Goal: Share content

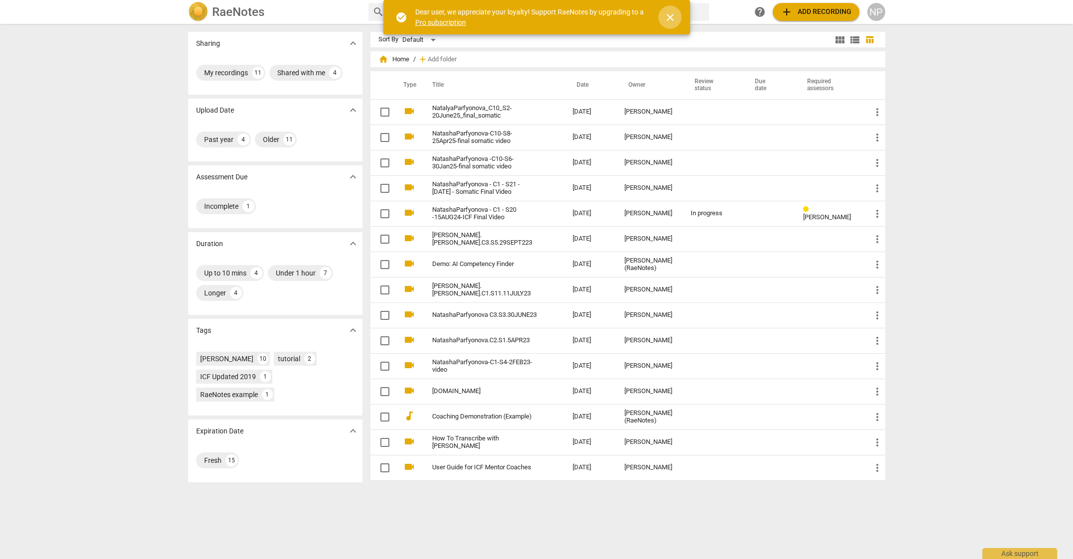
click at [669, 16] on span "close" at bounding box center [670, 17] width 12 height 12
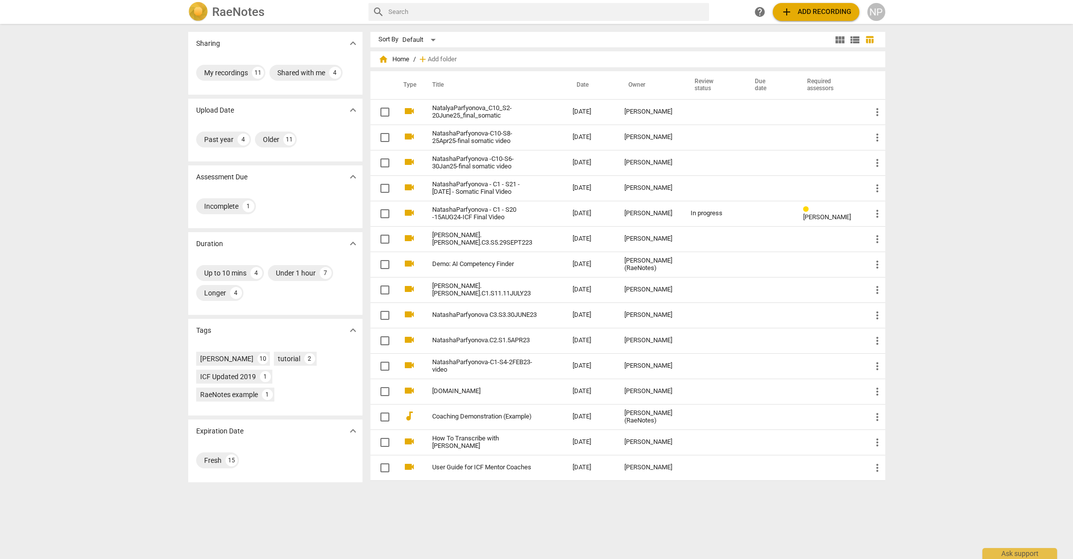
click at [964, 138] on div "Sharing expand_more My recordings 11 Shared with me 4 Upload Date expand_more P…" at bounding box center [536, 292] width 1073 height 534
click at [992, 112] on div "Sharing expand_more My recordings 11 Shared with me 4 Upload Date expand_more P…" at bounding box center [536, 292] width 1073 height 534
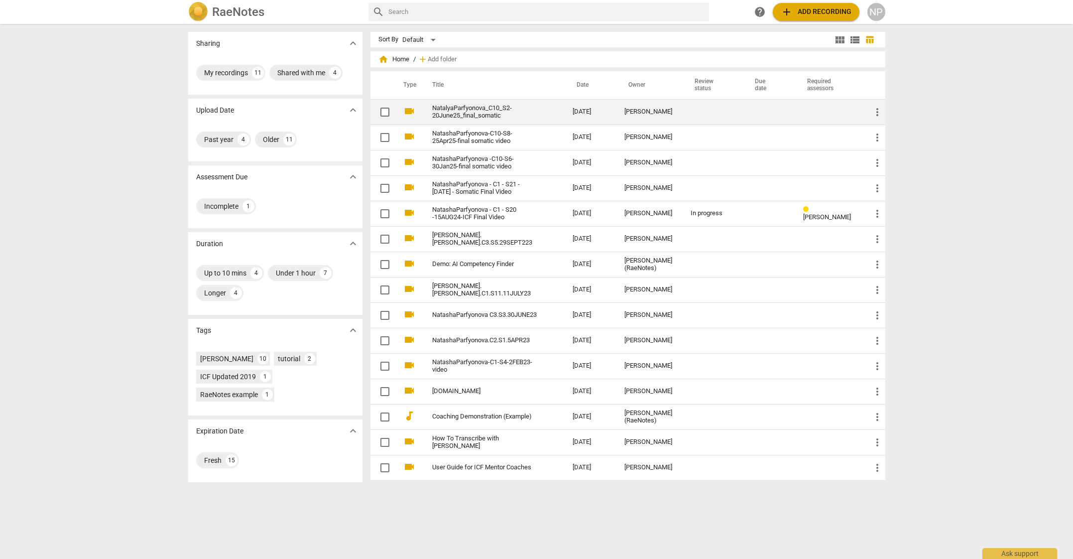
click at [473, 106] on link "NatalyaParfyonova_C10_S2-20June25_final_somatic" at bounding box center [484, 112] width 105 height 15
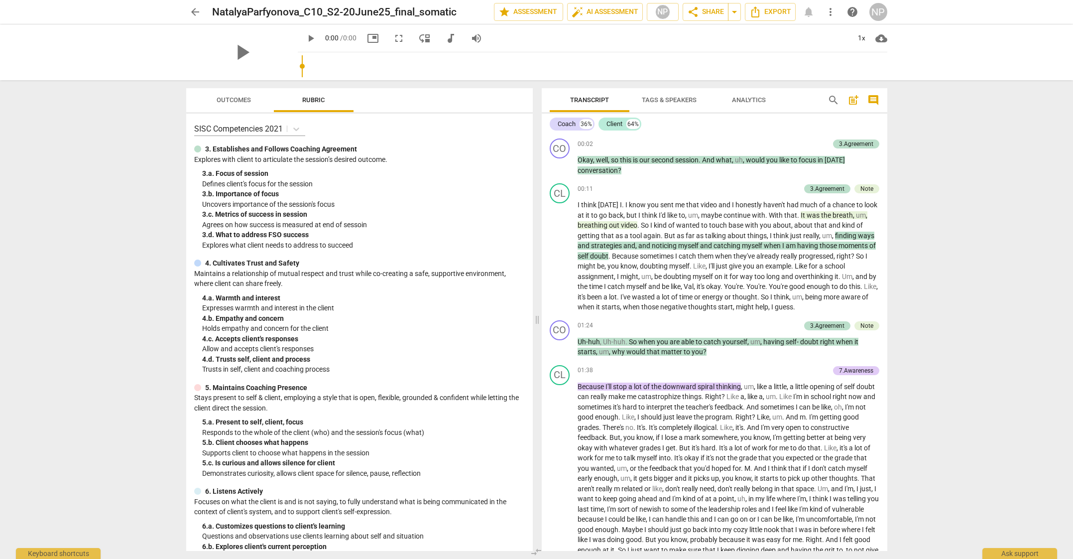
click at [999, 128] on div "arrow_back NatalyaParfyonova_C10_S2-20June25_final_somatic edit star Assessment…" at bounding box center [536, 279] width 1073 height 559
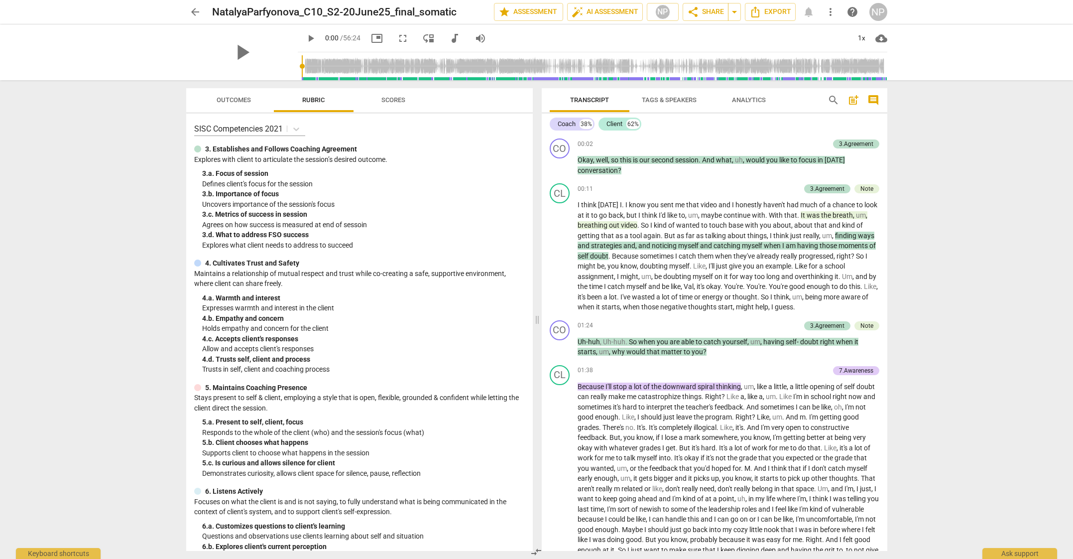
click at [1054, 96] on div "arrow_back NatalyaParfyonova_C10_S2-20June25_final_somatic edit star Assessment…" at bounding box center [536, 279] width 1073 height 559
click at [973, 139] on div "arrow_back NatalyaParfyonova_C10_S2-20June25_final_somatic edit star Assessment…" at bounding box center [536, 279] width 1073 height 559
click at [992, 146] on div "arrow_back NatalyaParfyonova_C10_S2-20June25_final_somatic edit star Assessment…" at bounding box center [536, 279] width 1073 height 559
click at [1034, 182] on div "arrow_back NatalyaParfyonova_C10_S2-20June25_final_somatic edit star Assessment…" at bounding box center [536, 279] width 1073 height 559
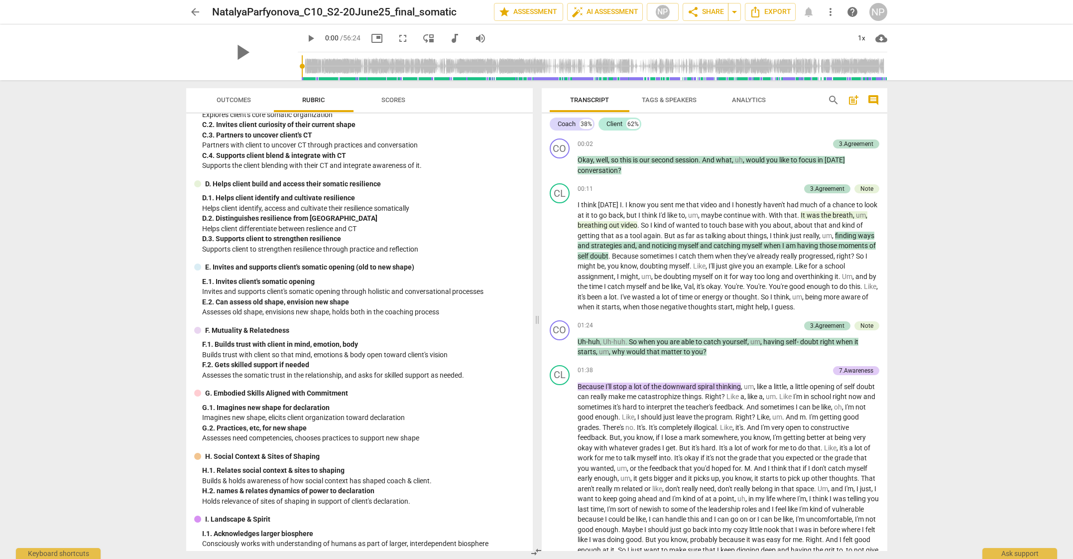
scroll to position [967, 0]
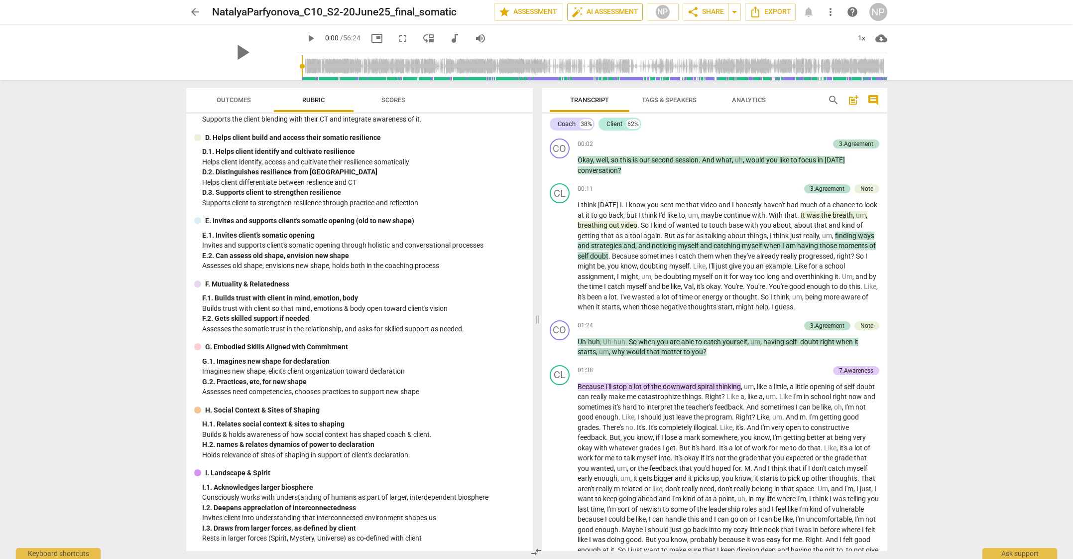
click at [598, 9] on span "auto_fix_high AI Assessment" at bounding box center [605, 12] width 67 height 12
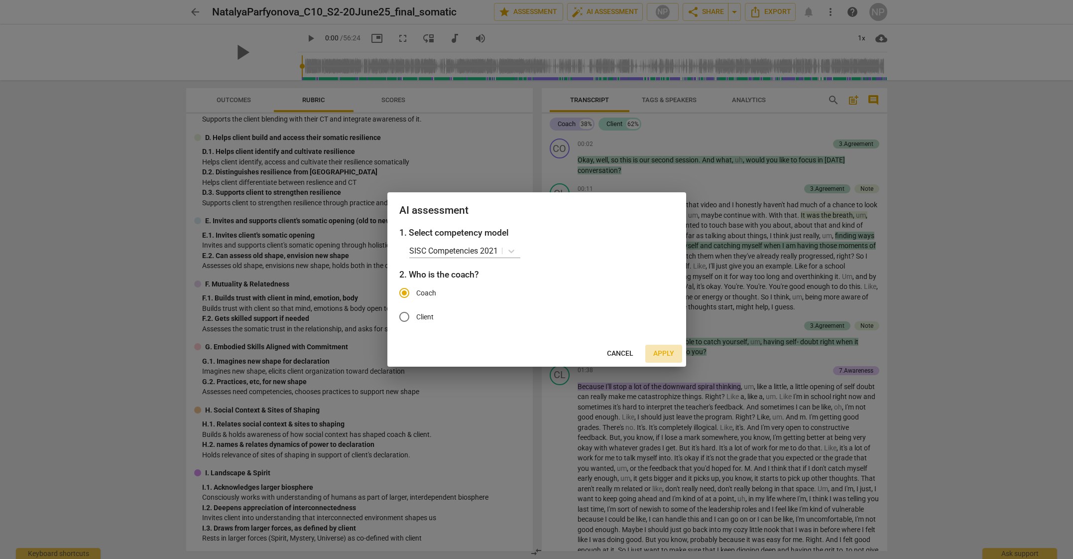
click at [658, 353] on span "Apply" at bounding box center [663, 354] width 21 height 10
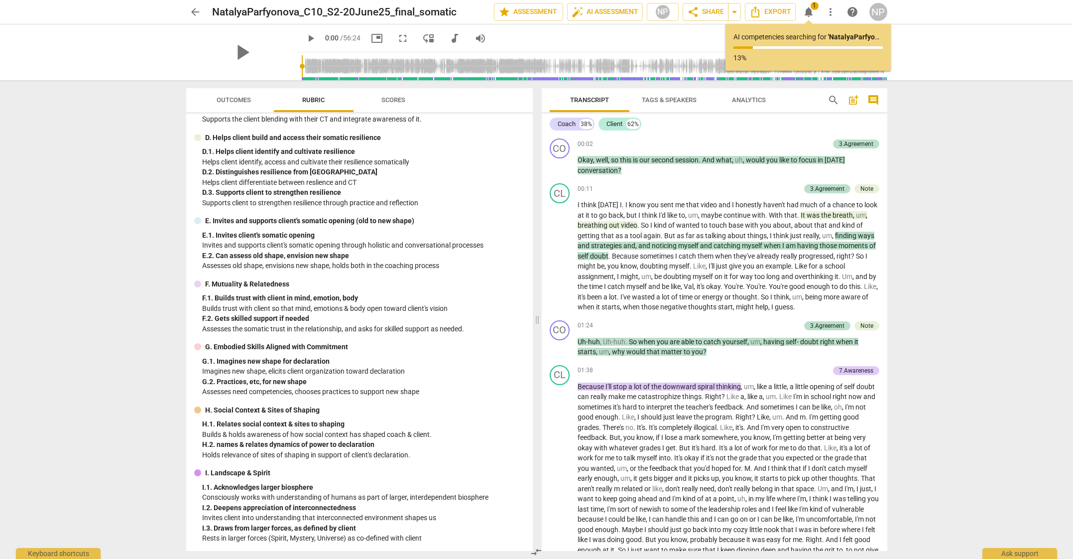
click at [925, 88] on div "arrow_back NatalyaParfyonova_C10_S2-20June25_final_somatic edit star Assessment…" at bounding box center [536, 279] width 1073 height 559
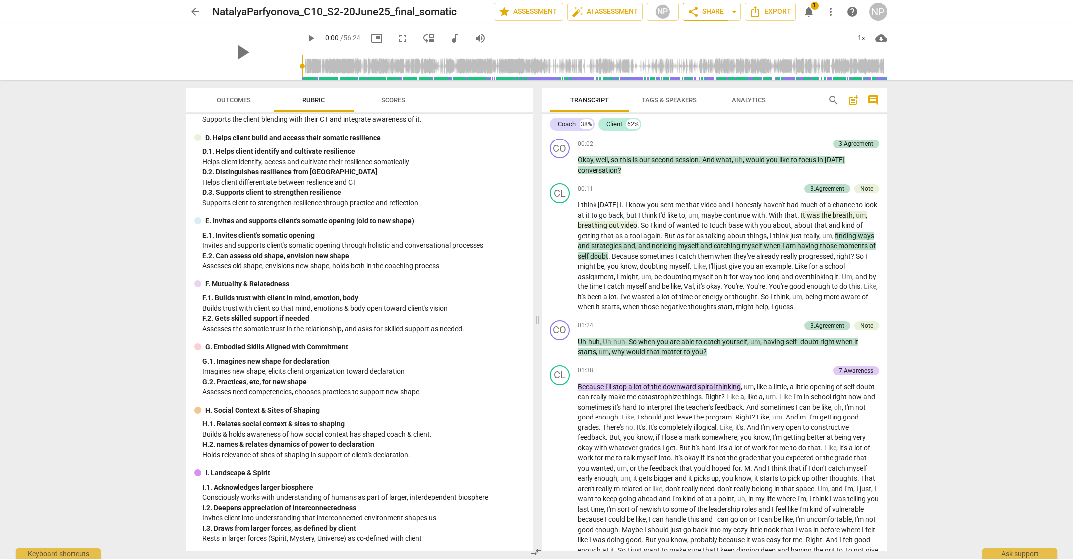
click at [704, 14] on span "share Share" at bounding box center [705, 12] width 37 height 12
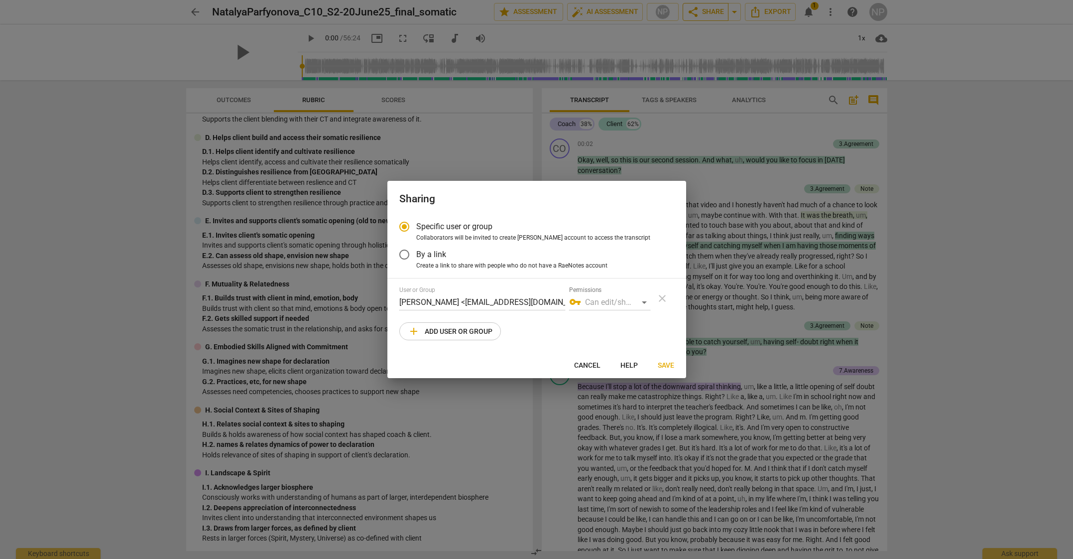
radio input "false"
click at [642, 303] on div "vpn_key Can edit/share" at bounding box center [609, 302] width 81 height 16
click at [618, 302] on div "vpn_key Can edit/share" at bounding box center [609, 302] width 81 height 16
click at [645, 305] on div "vpn_key Can edit/share" at bounding box center [609, 302] width 81 height 16
click at [645, 304] on div "vpn_key Can edit/share" at bounding box center [609, 302] width 81 height 16
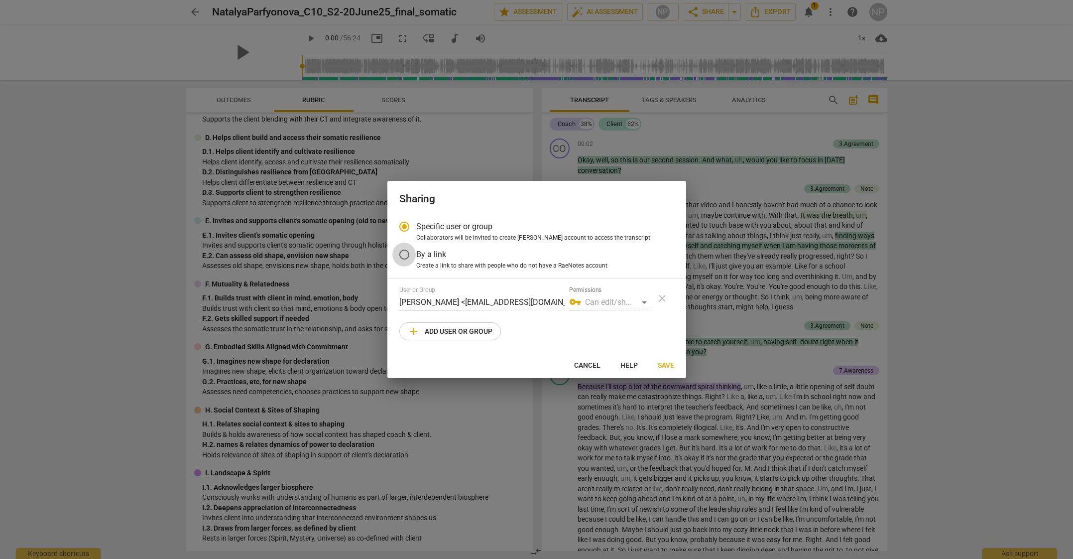
click at [406, 255] on input "By a link" at bounding box center [404, 255] width 24 height 24
click at [468, 301] on div "block None" at bounding box center [536, 301] width 275 height 16
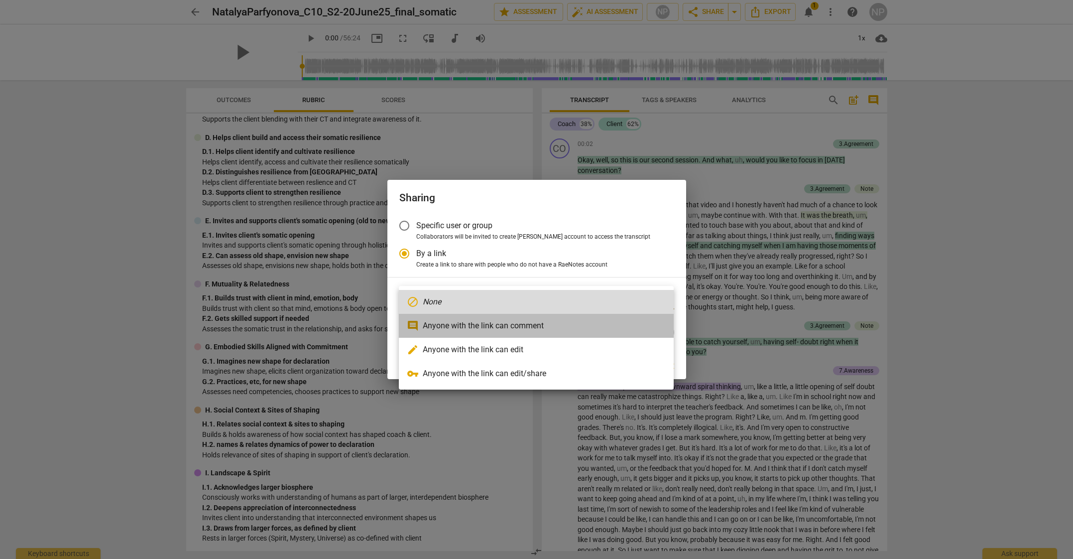
click at [502, 325] on li "comment Anyone with the link can comment" at bounding box center [536, 326] width 275 height 24
radio input "false"
type input "[URL][DOMAIN_NAME]"
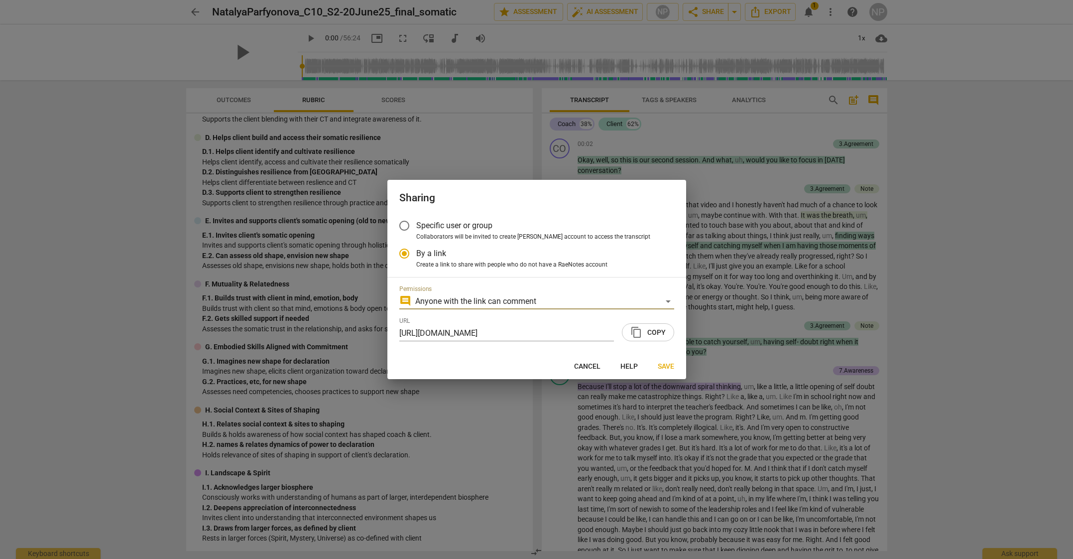
click at [653, 330] on span "content_copy Copy" at bounding box center [648, 332] width 35 height 12
click at [665, 366] on span "Save" at bounding box center [666, 367] width 16 height 10
radio input "false"
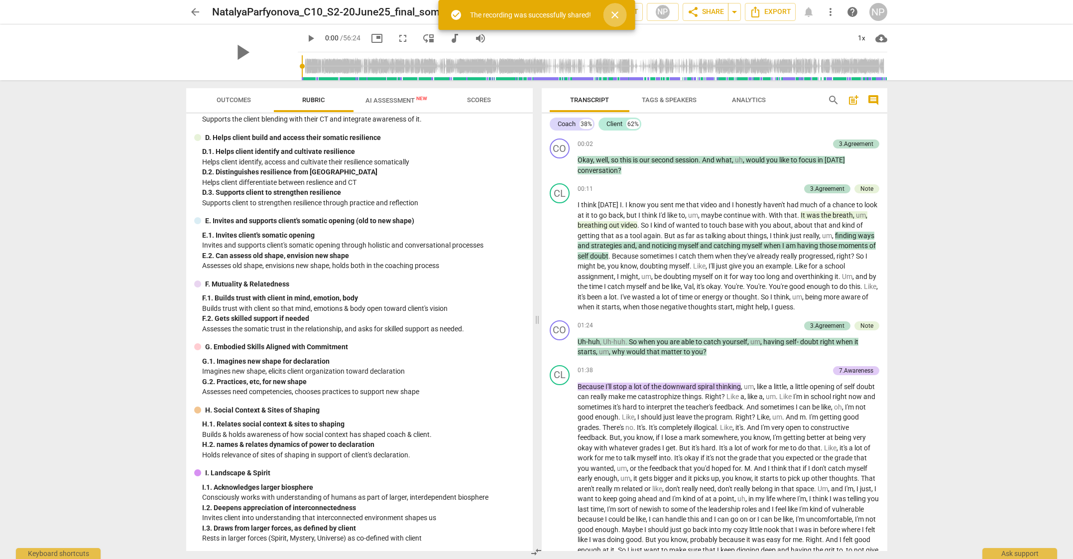
click at [615, 10] on span "close" at bounding box center [615, 15] width 12 height 12
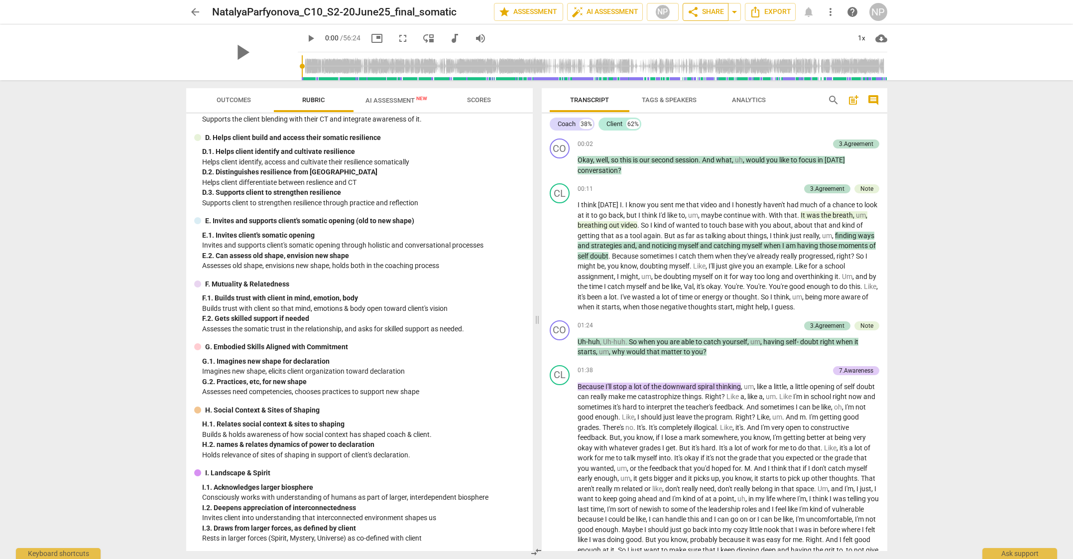
click at [709, 13] on span "share Share" at bounding box center [705, 12] width 37 height 12
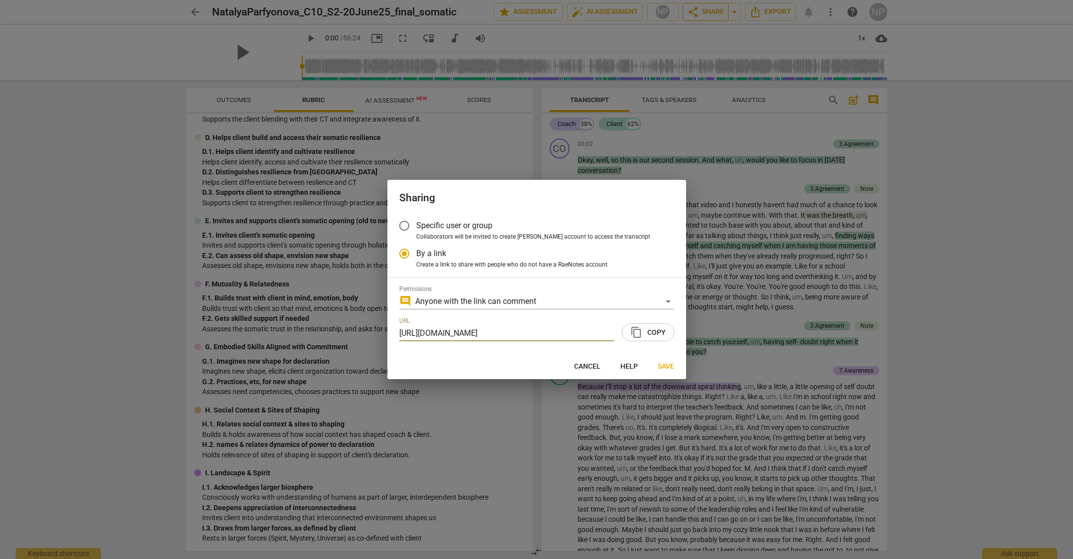
scroll to position [0, 53]
radio input "false"
click at [652, 330] on span "content_copy Copy" at bounding box center [648, 332] width 35 height 12
